Goal: Transaction & Acquisition: Purchase product/service

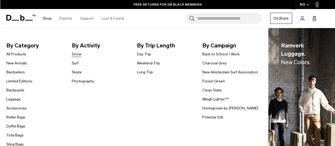
click at [78, 54] on link "Snow" at bounding box center [77, 54] width 10 height 6
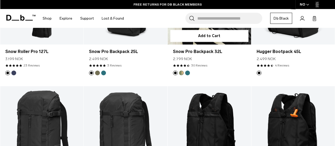
scroll to position [133, 0]
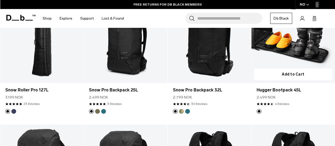
click at [306, 57] on link "Hugger Bootpack 45L" at bounding box center [294, 36] width 84 height 93
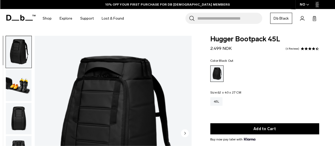
click at [19, 87] on img "button" at bounding box center [19, 85] width 26 height 32
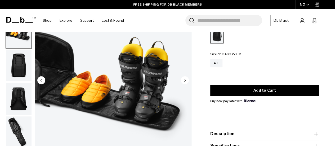
click at [16, 63] on img "button" at bounding box center [19, 66] width 26 height 32
